Goal: Information Seeking & Learning: Find contact information

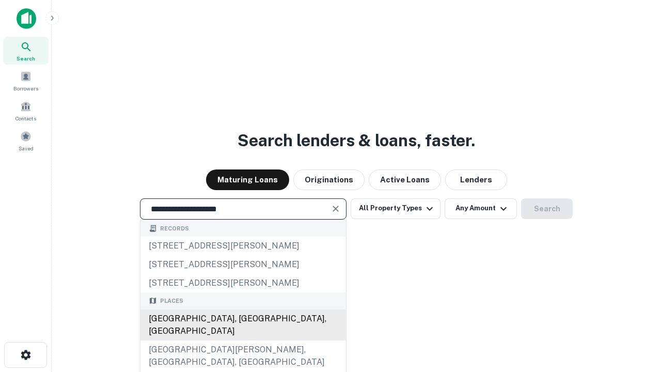
click at [243, 340] on div "[GEOGRAPHIC_DATA], [GEOGRAPHIC_DATA], [GEOGRAPHIC_DATA]" at bounding box center [243, 324] width 206 height 31
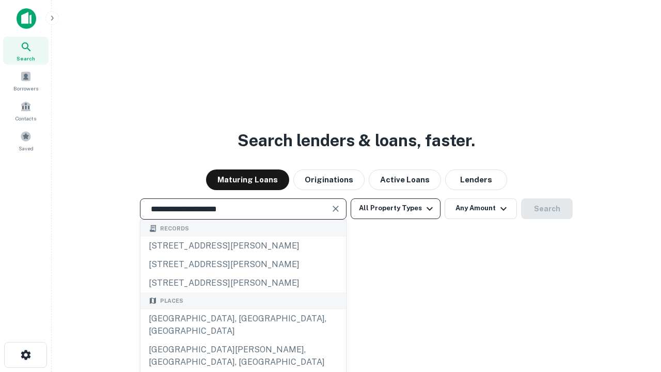
type input "**********"
click at [396, 208] on button "All Property Types" at bounding box center [396, 208] width 90 height 21
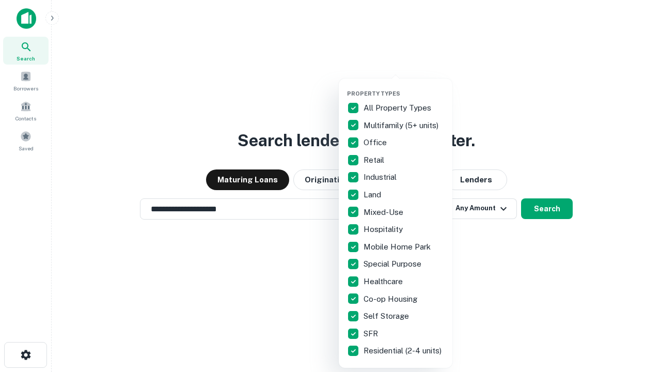
click at [404, 87] on button "button" at bounding box center [404, 87] width 114 height 1
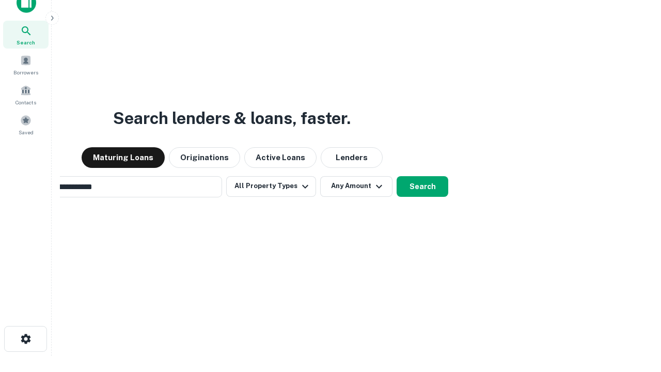
scroll to position [74, 292]
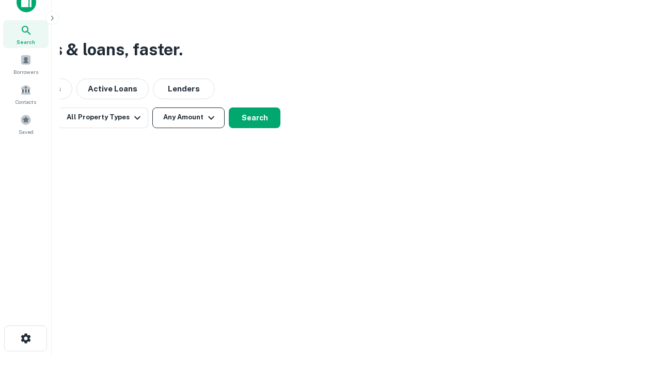
click at [189, 117] on button "Any Amount" at bounding box center [188, 117] width 72 height 21
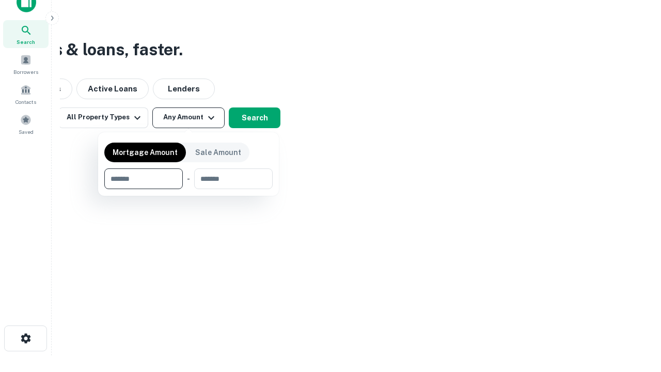
type input "*******"
click at [189, 189] on button "button" at bounding box center [188, 189] width 168 height 1
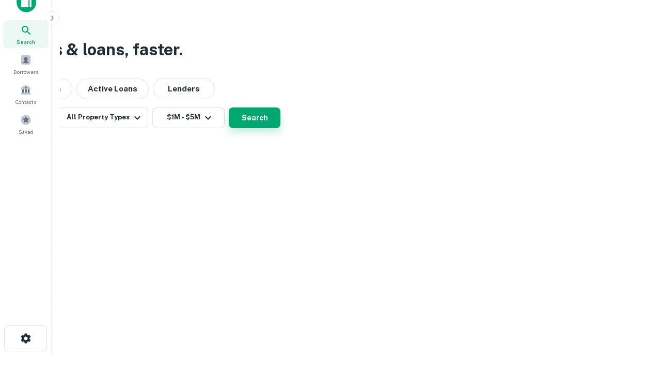
click at [280, 128] on button "Search" at bounding box center [255, 117] width 52 height 21
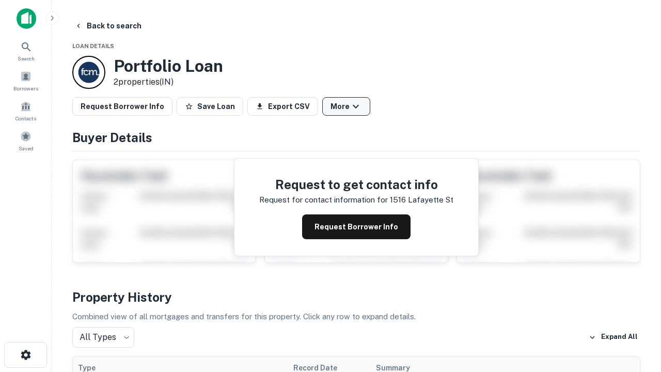
click at [346, 106] on button "More" at bounding box center [346, 106] width 48 height 19
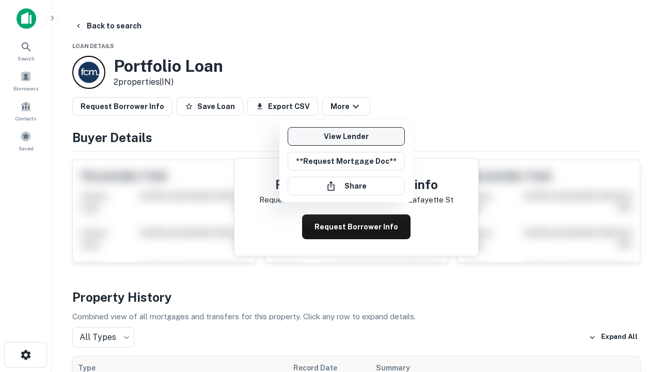
click at [346, 136] on link "View Lender" at bounding box center [346, 136] width 117 height 19
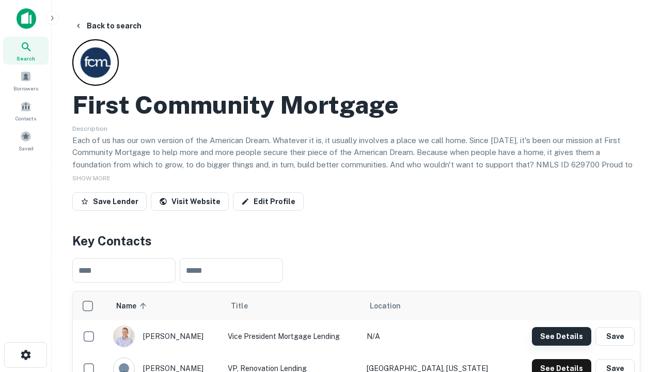
click at [561, 336] on button "See Details" at bounding box center [561, 336] width 59 height 19
click at [25, 355] on icon "button" at bounding box center [26, 355] width 12 height 12
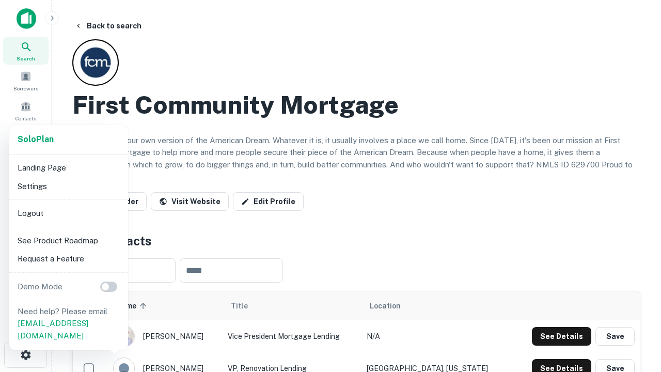
click at [68, 213] on li "Logout" at bounding box center [68, 213] width 111 height 19
